Goal: Find specific page/section: Find specific page/section

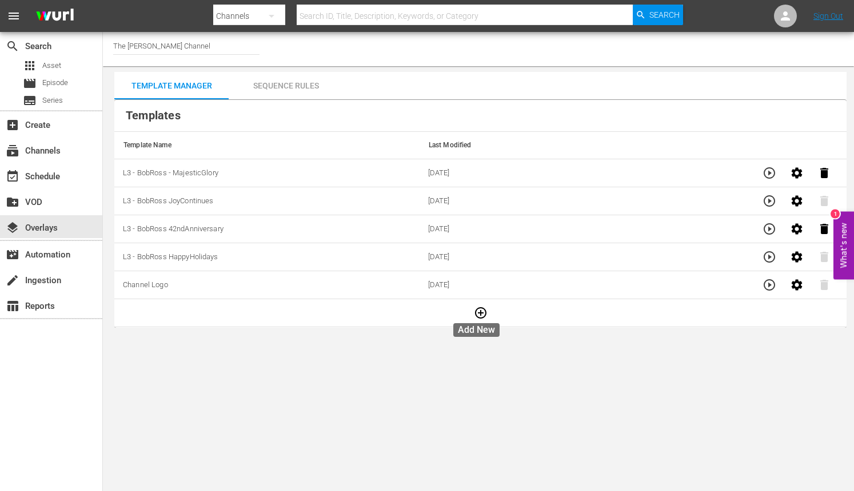
click at [475, 314] on icon "button" at bounding box center [480, 312] width 11 height 11
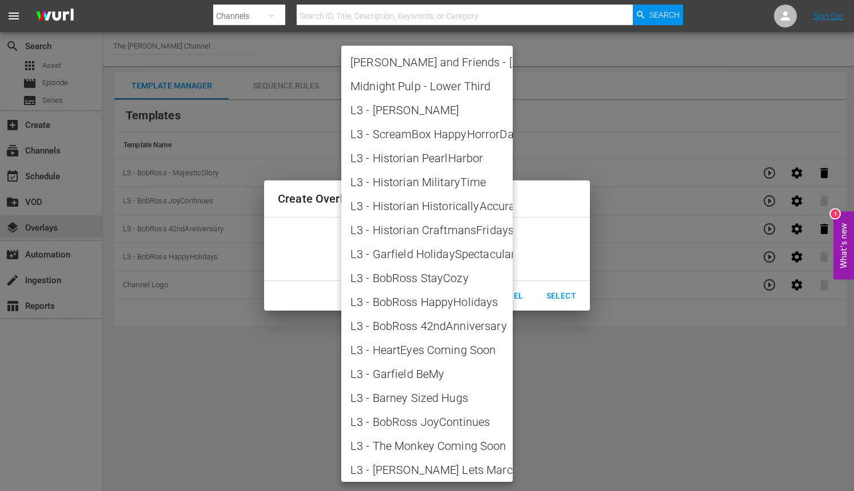
click at [464, 253] on body "menu Search By Channels Search ID, Title, Description, Keywords, or Category Se…" at bounding box center [427, 245] width 854 height 491
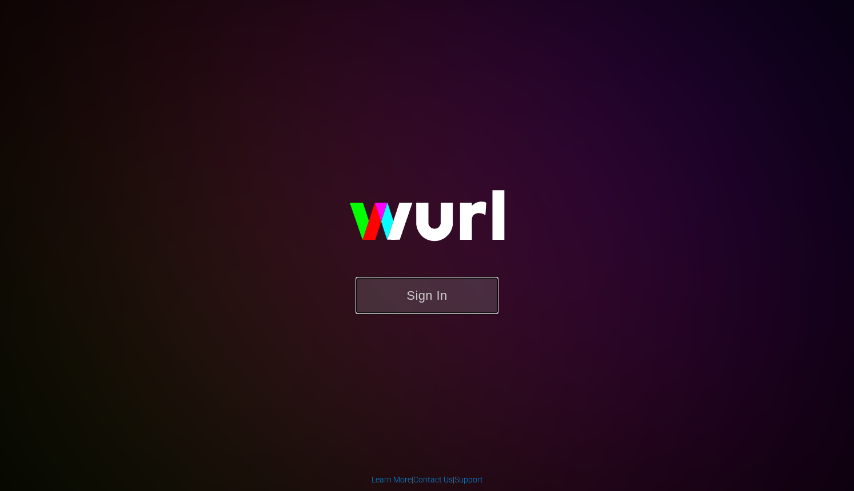
click at [439, 295] on button "Sign In" at bounding box center [426, 295] width 143 height 37
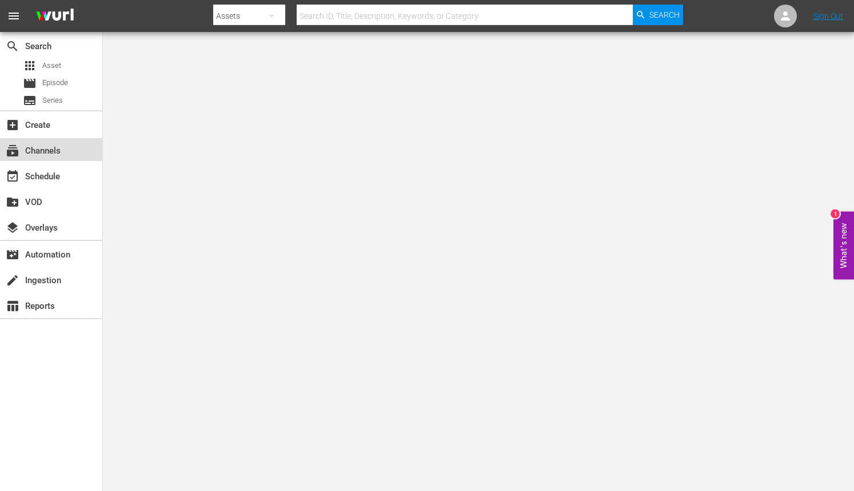
click at [58, 154] on div "subscriptions Channels" at bounding box center [32, 149] width 64 height 10
click at [55, 177] on div "event_available Schedule" at bounding box center [32, 175] width 64 height 10
click at [58, 146] on div "subscriptions Channels" at bounding box center [32, 149] width 64 height 10
click at [261, 19] on button "button" at bounding box center [271, 15] width 27 height 27
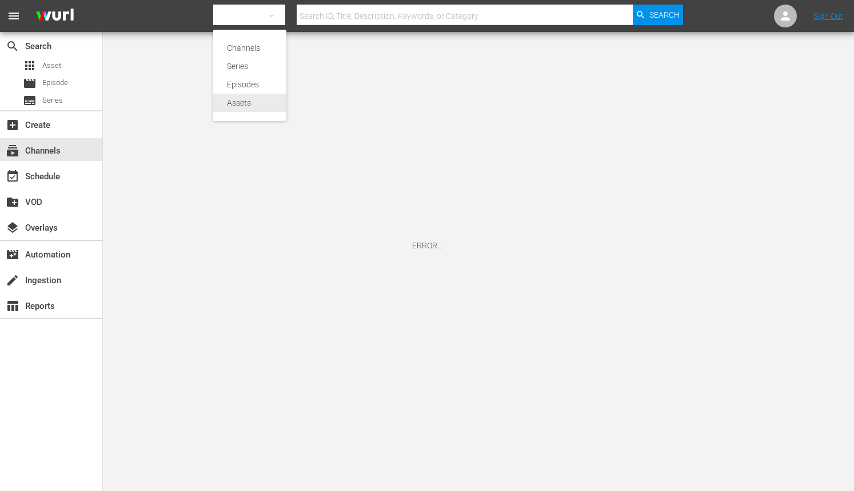
click at [234, 97] on div "Assets" at bounding box center [250, 103] width 46 height 18
click at [277, 21] on icon "button" at bounding box center [272, 16] width 14 height 14
click at [243, 57] on div "Series" at bounding box center [250, 66] width 46 height 18
click at [274, 16] on icon "button" at bounding box center [272, 16] width 14 height 14
click at [251, 47] on div "Channels" at bounding box center [250, 48] width 46 height 18
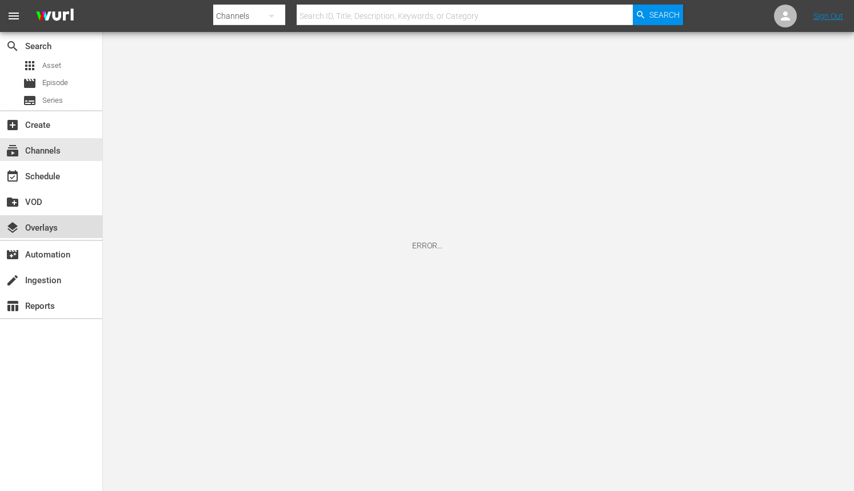
click at [68, 230] on div "layers Overlays" at bounding box center [51, 226] width 102 height 23
click at [61, 158] on div "subscriptions Channels" at bounding box center [51, 149] width 102 height 23
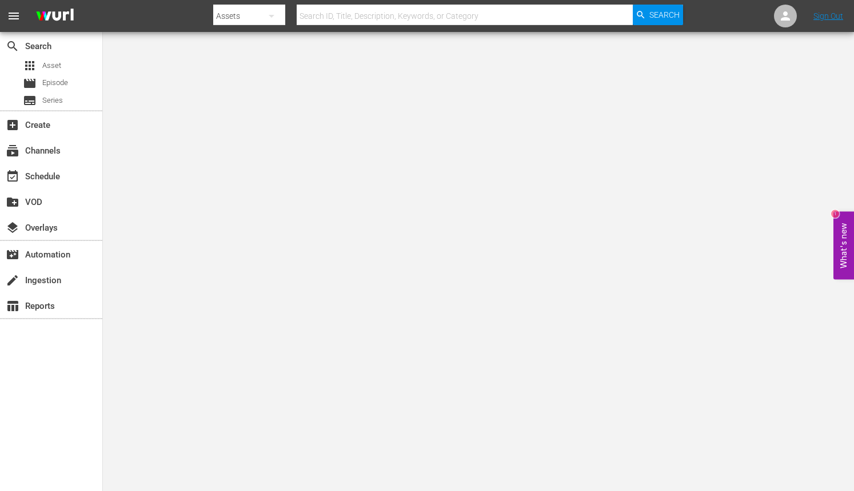
click at [226, 13] on div "Assets" at bounding box center [249, 16] width 72 height 32
click at [251, 53] on div "Channels" at bounding box center [250, 48] width 46 height 18
click at [74, 149] on div "subscriptions Channels" at bounding box center [51, 149] width 102 height 23
